Goal: Transaction & Acquisition: Purchase product/service

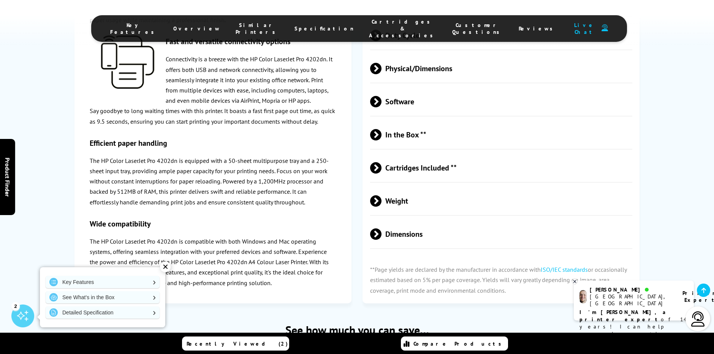
scroll to position [1825, 0]
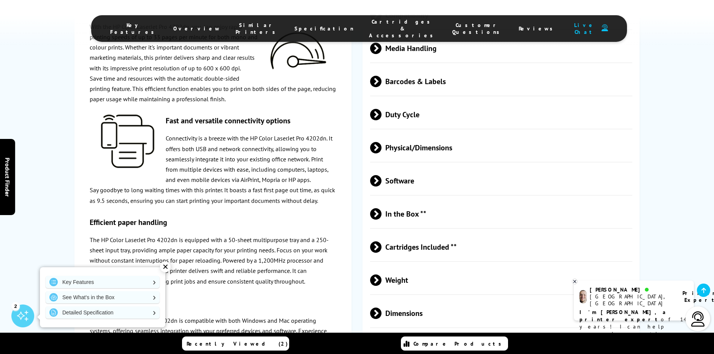
click at [424, 239] on span "Cartridges Included **" at bounding box center [501, 246] width 262 height 29
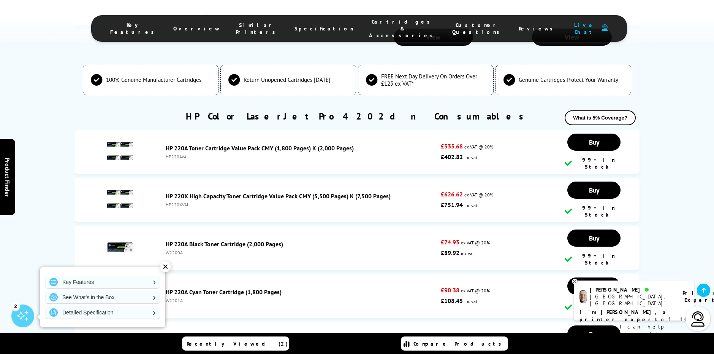
scroll to position [2547, 0]
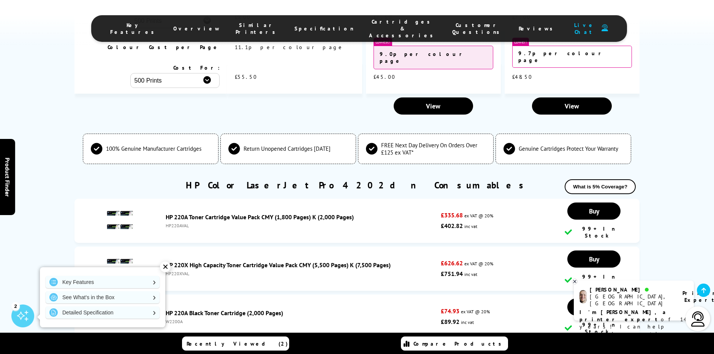
drag, startPoint x: 189, startPoint y: 172, endPoint x: 164, endPoint y: 171, distance: 25.1
click at [164, 213] on div "HP 220A Toner Cartridge Value Pack CMY (1,800 Pages) K (2,000 Pages) HP220AVAL" at bounding box center [301, 220] width 279 height 15
copy div "HP220AVAL"
